Goal: Navigation & Orientation: Find specific page/section

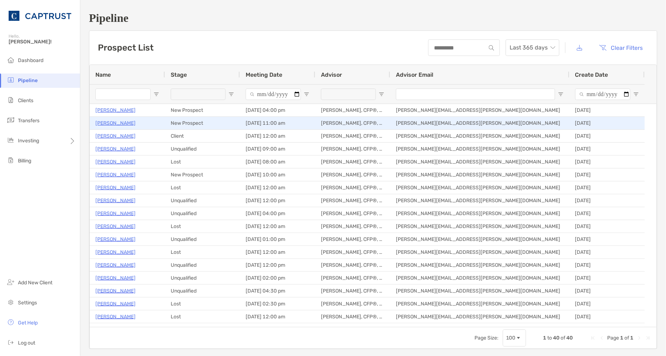
drag, startPoint x: 110, startPoint y: 120, endPoint x: 108, endPoint y: 124, distance: 4.2
click at [110, 120] on p "Bill Bullock" at bounding box center [115, 123] width 40 height 9
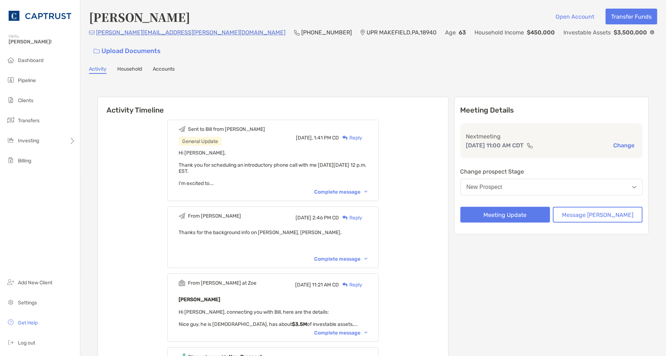
click at [367, 330] on div "Complete message" at bounding box center [340, 333] width 53 height 6
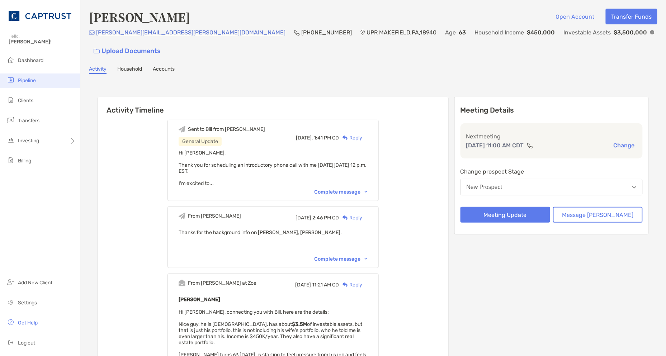
click at [33, 77] on li "Pipeline" at bounding box center [40, 80] width 80 height 14
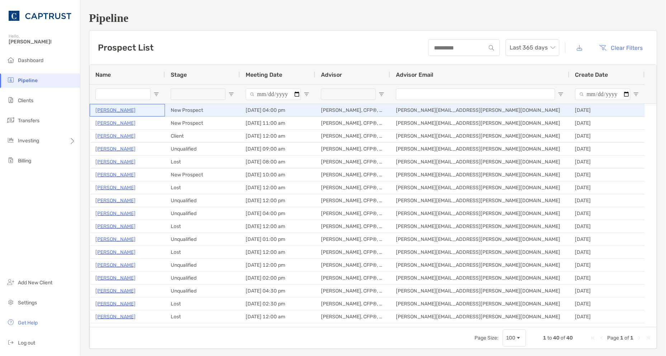
click at [115, 109] on p "[PERSON_NAME]" at bounding box center [115, 110] width 40 height 9
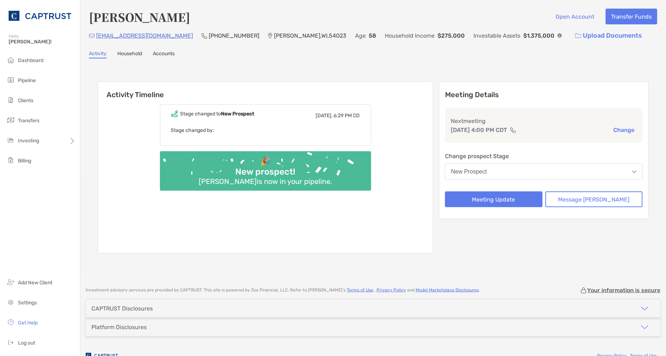
click at [378, 342] on div "Investment advisory services are provided by CAPTRUST . This site is powered by…" at bounding box center [372, 325] width 585 height 77
